Goal: Information Seeking & Learning: Learn about a topic

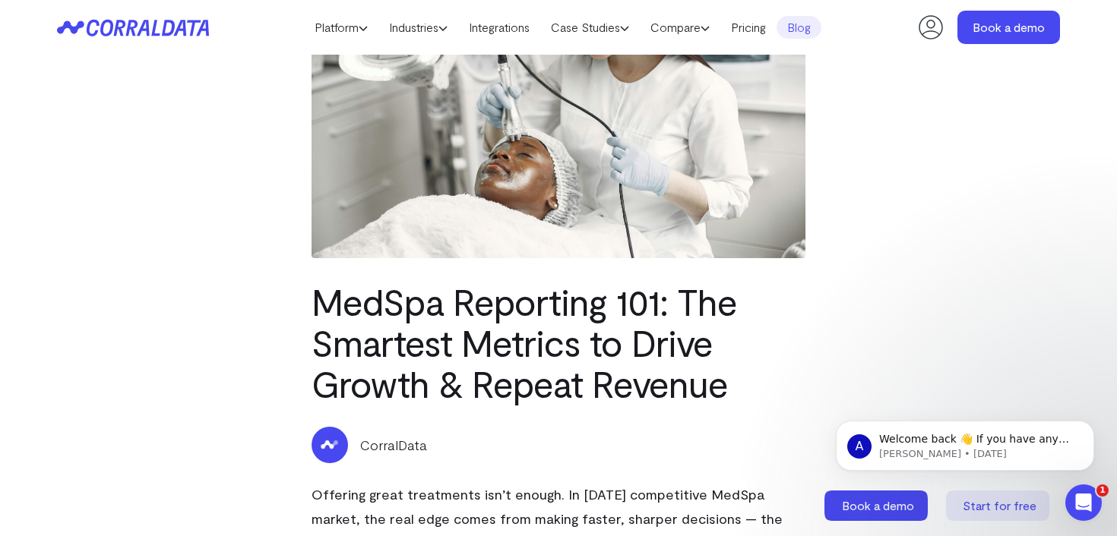
scroll to position [155, 0]
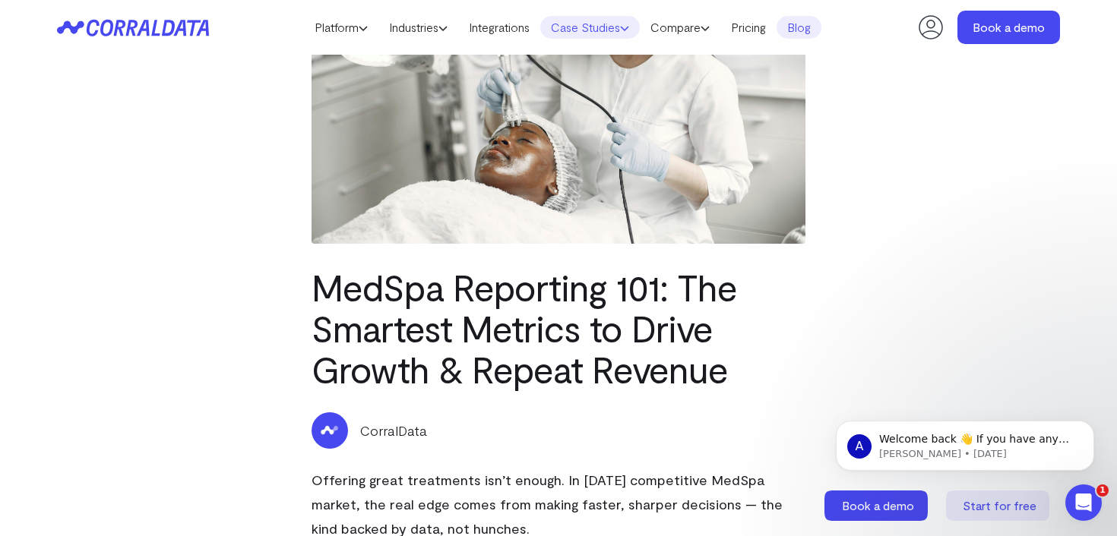
click at [583, 30] on link "Case Studies" at bounding box center [590, 27] width 100 height 23
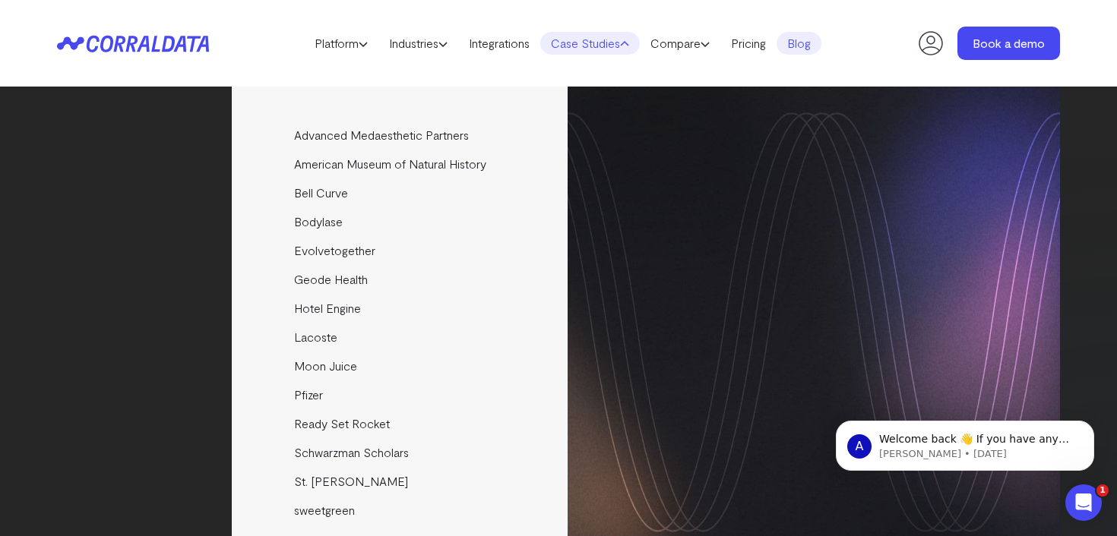
click at [106, 46] on icon at bounding box center [133, 43] width 152 height 17
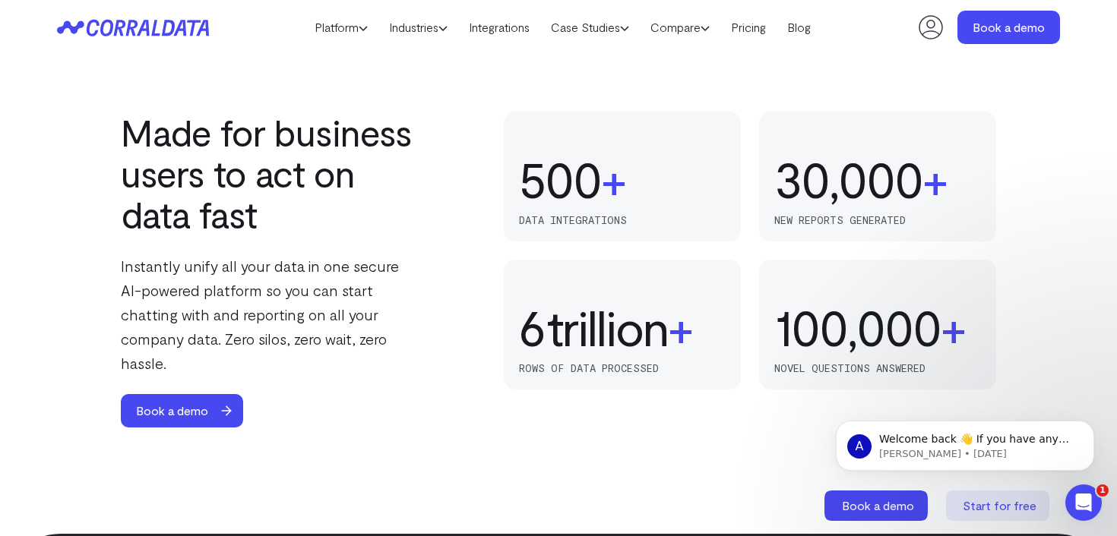
scroll to position [940, 0]
click at [811, 27] on link "Blog" at bounding box center [798, 27] width 45 height 23
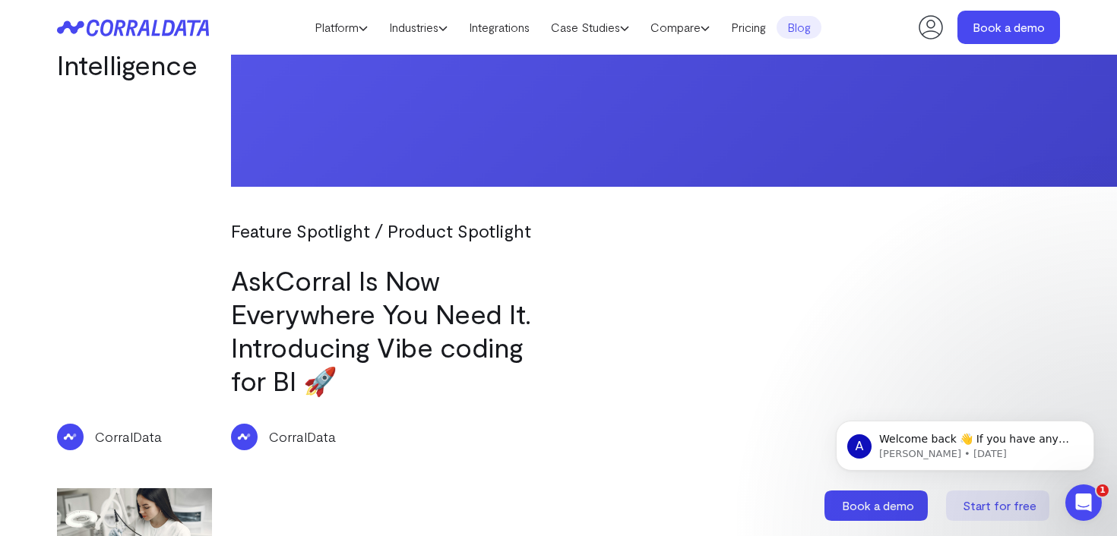
scroll to position [1767, 0]
